Goal: Obtain resource: Download file/media

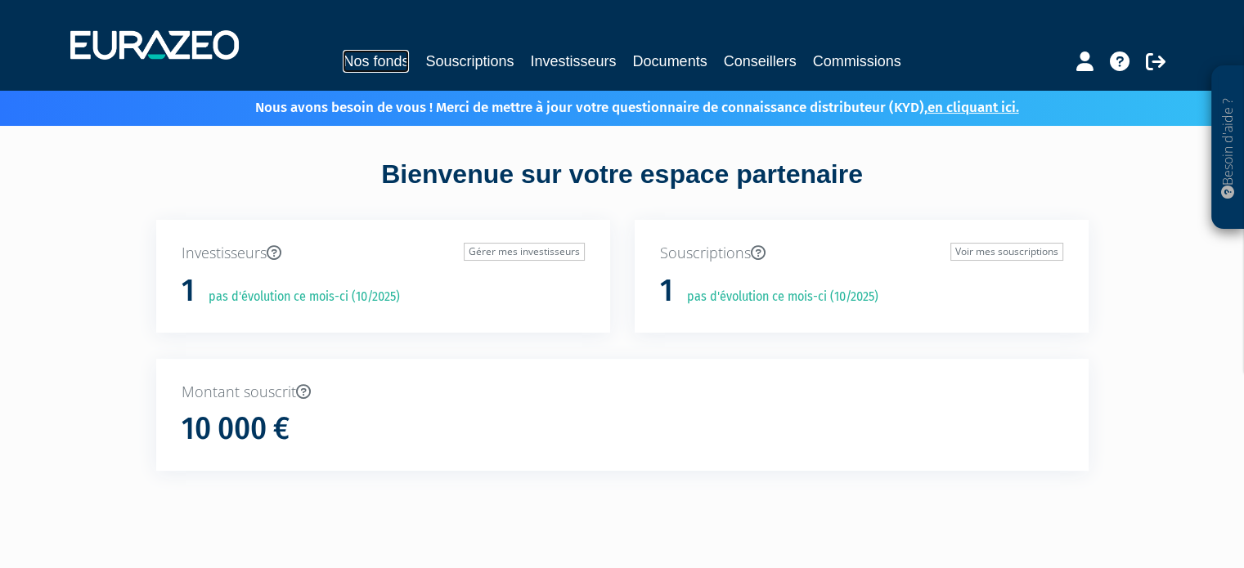
click at [389, 56] on link "Nos fonds" at bounding box center [376, 61] width 66 height 23
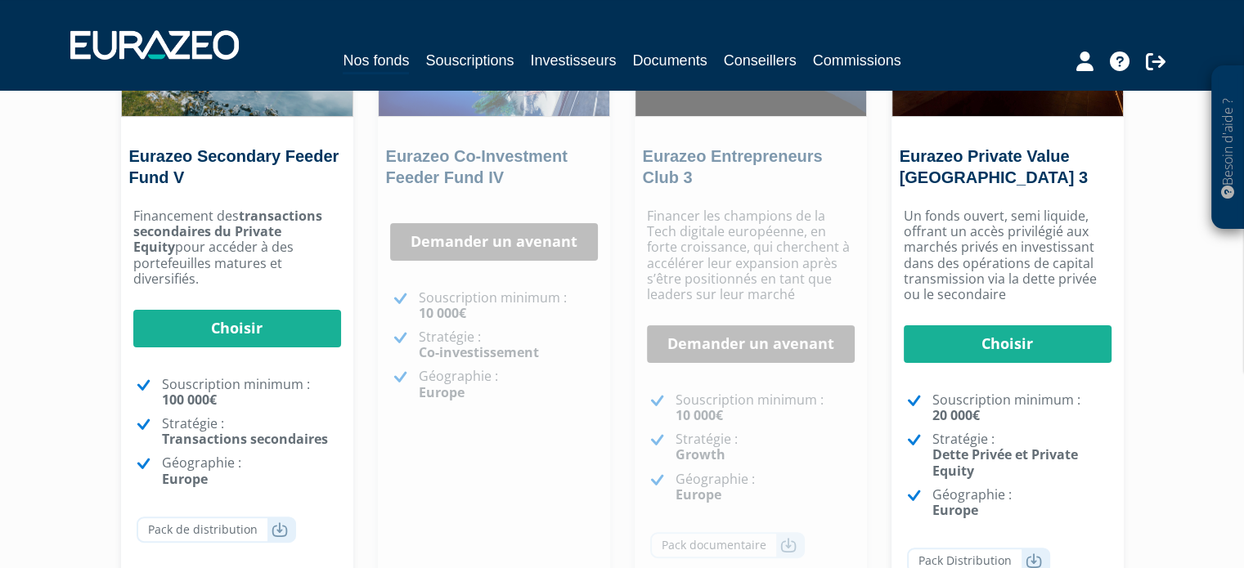
scroll to position [327, 0]
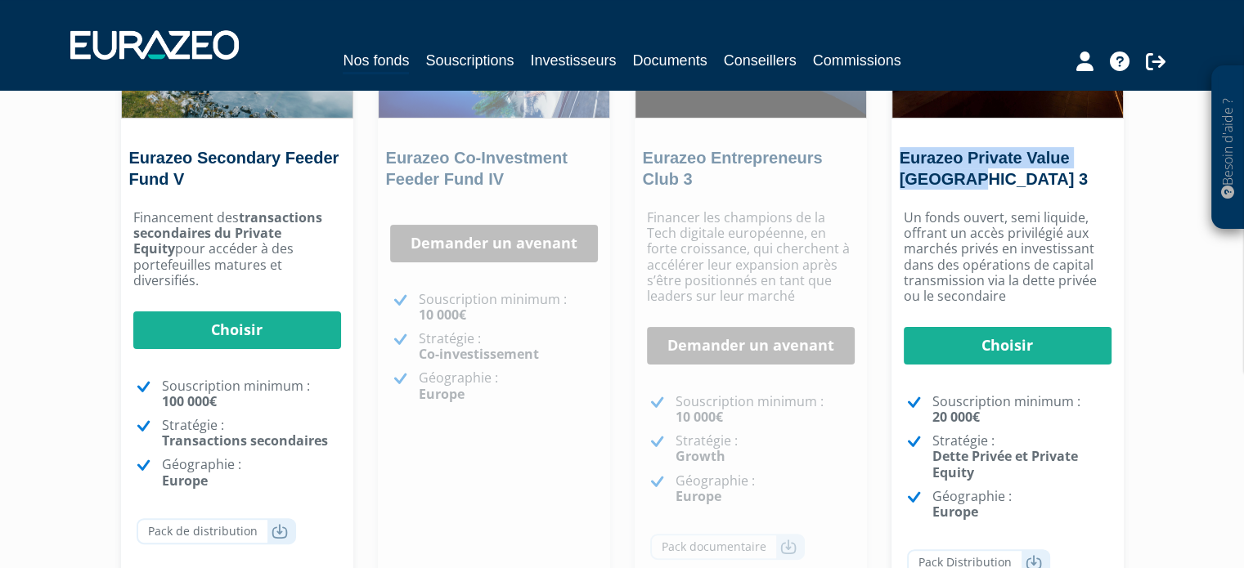
drag, startPoint x: 897, startPoint y: 155, endPoint x: 978, endPoint y: 187, distance: 87.3
click at [978, 187] on div "Eurazeo Private Value Europe 3" at bounding box center [1008, 173] width 232 height 52
copy link "Eurazeo Private Value Europe 3"
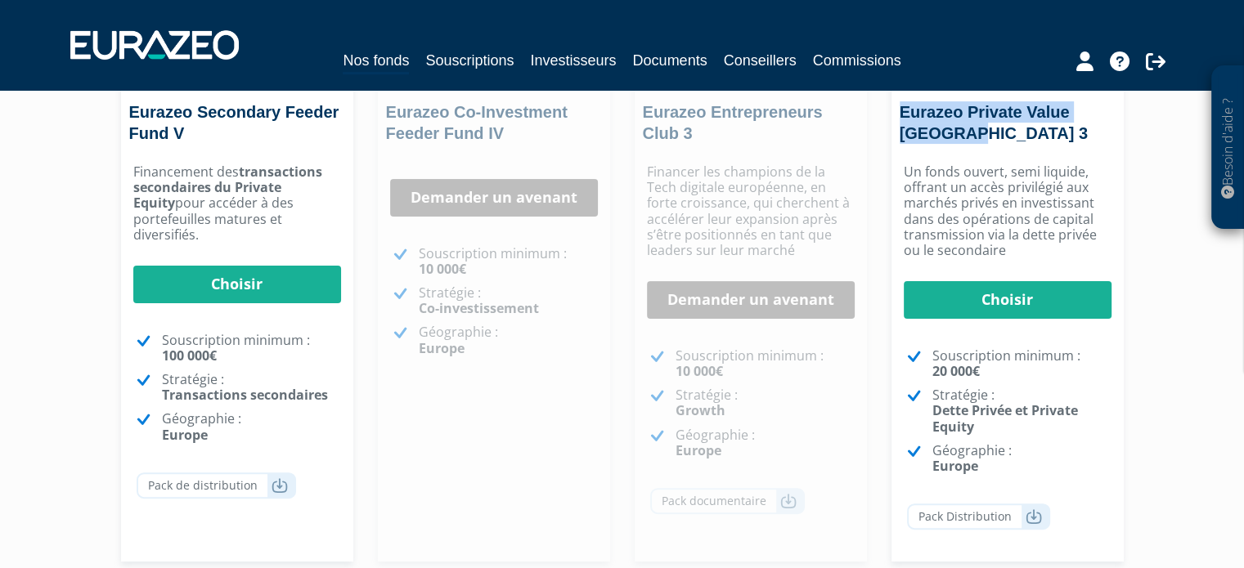
scroll to position [491, 0]
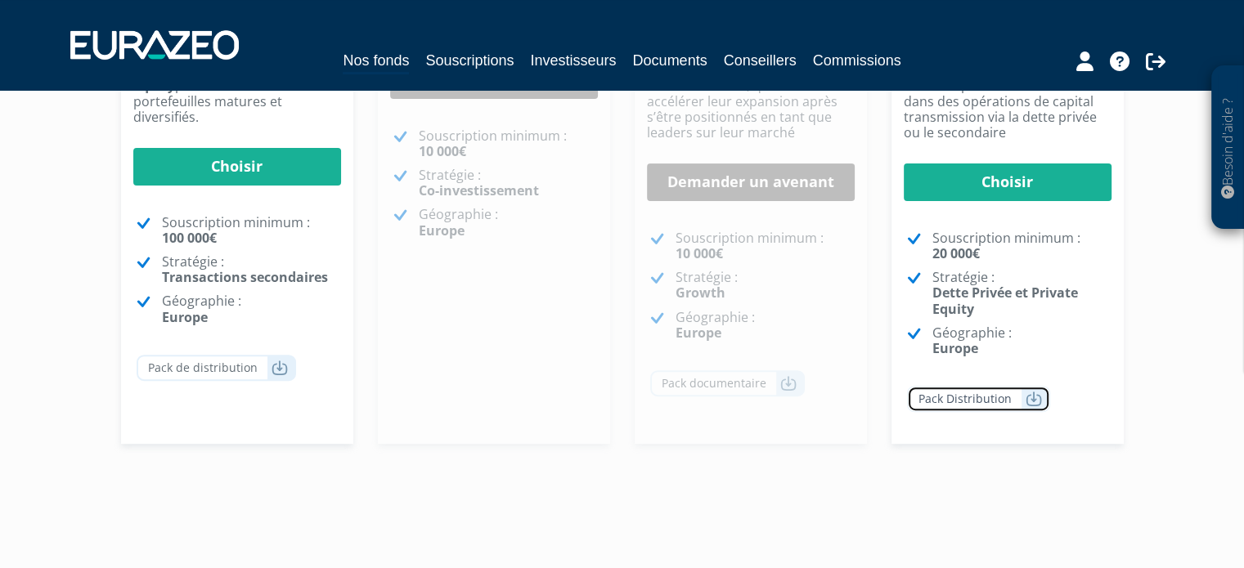
click at [1026, 397] on icon at bounding box center [1034, 399] width 16 height 16
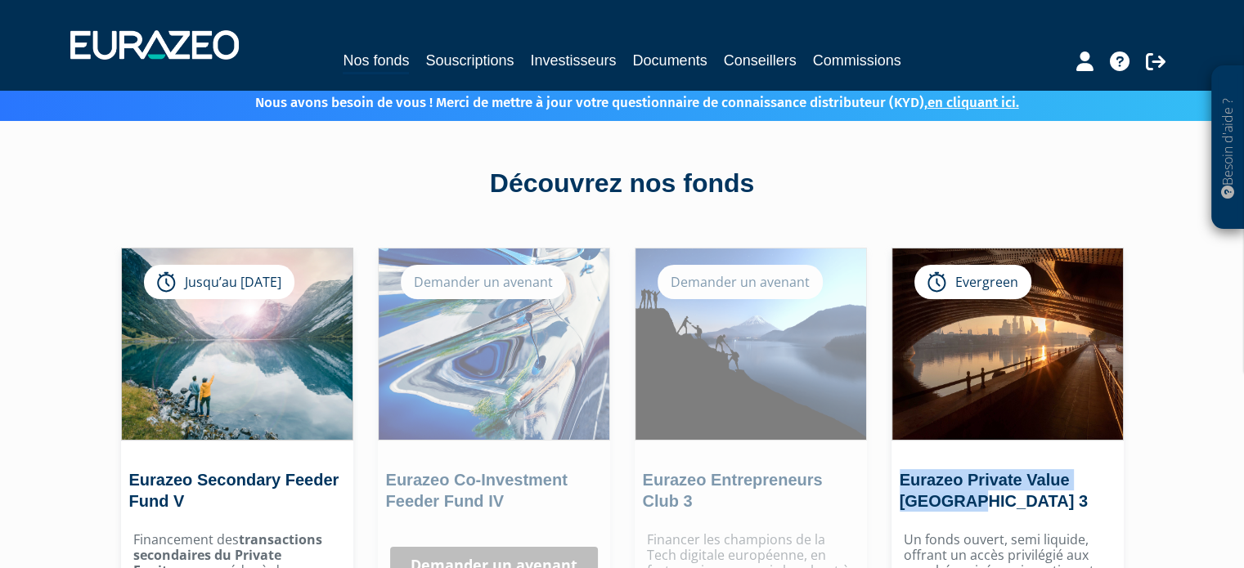
scroll to position [0, 0]
